Goal: Navigation & Orientation: Find specific page/section

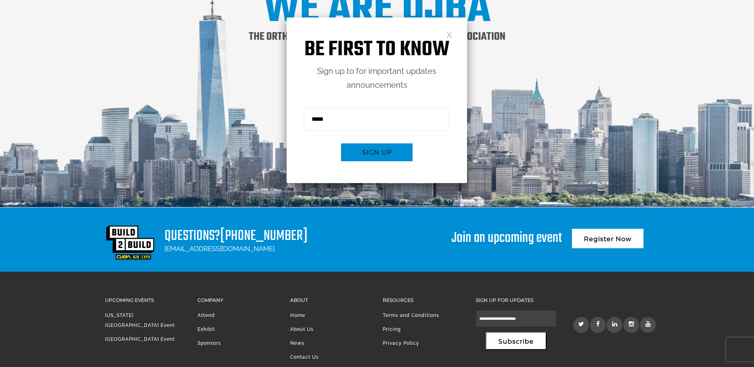
scroll to position [1044, 0]
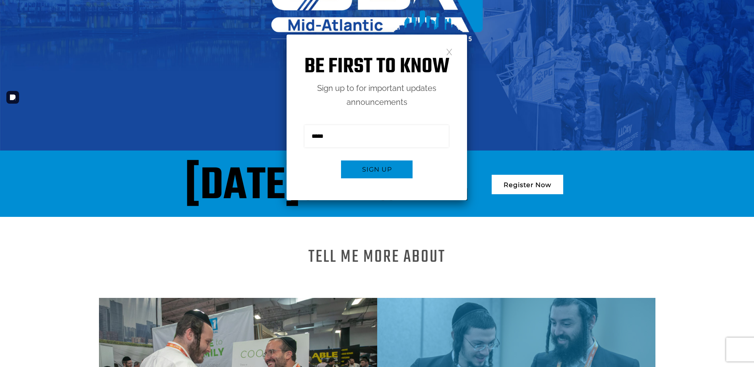
scroll to position [199, 0]
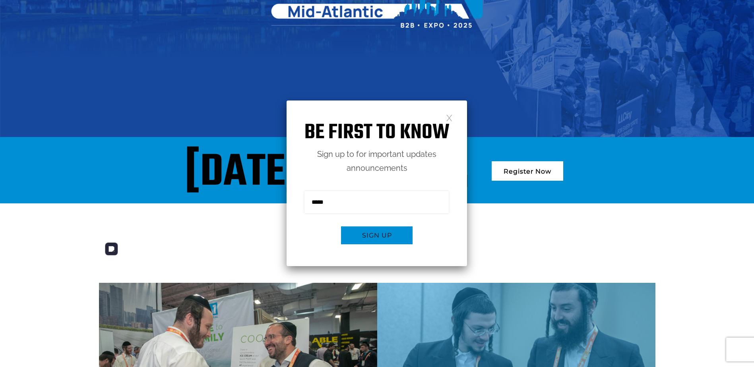
click at [251, 328] on img at bounding box center [238, 359] width 278 height 152
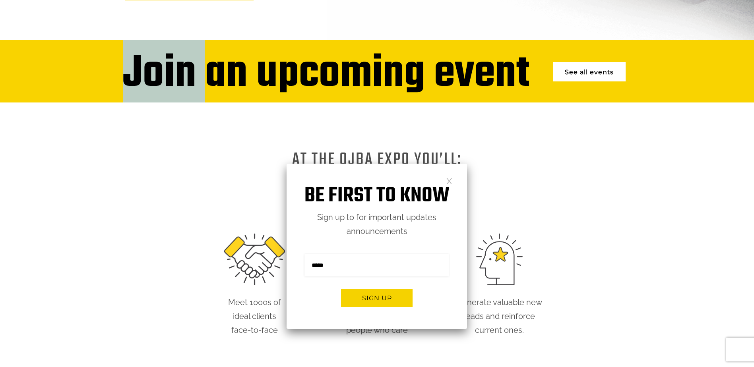
scroll to position [278, 0]
